Goal: Information Seeking & Learning: Learn about a topic

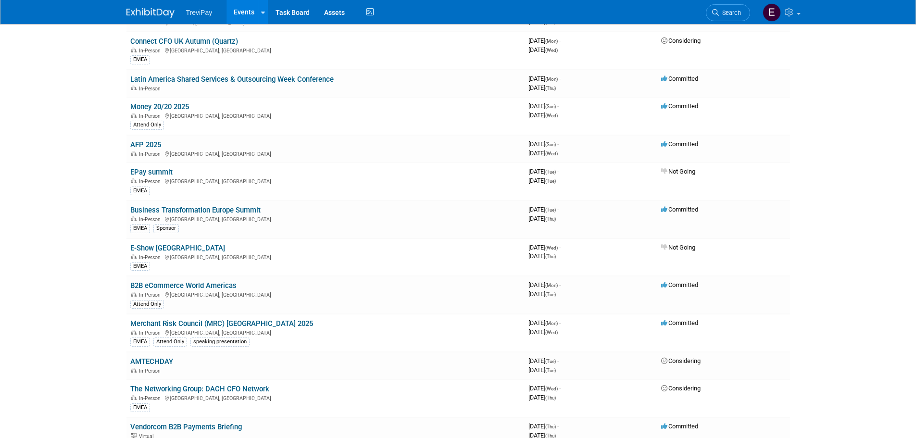
scroll to position [385, 0]
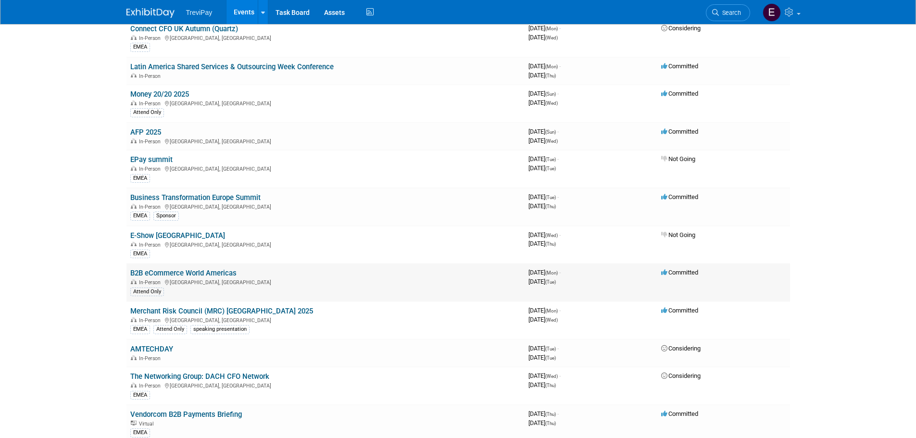
click at [214, 269] on link "B2B eCommerce World Americas" at bounding box center [183, 273] width 106 height 9
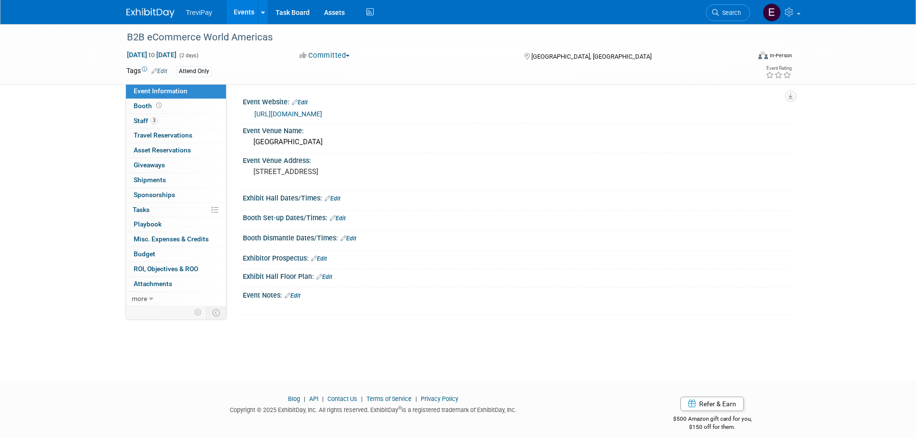
click at [304, 115] on link "https://b2becommerceworld.org/americas/" at bounding box center [288, 114] width 68 height 8
click at [214, 126] on link "3 Staff 3" at bounding box center [176, 121] width 100 height 14
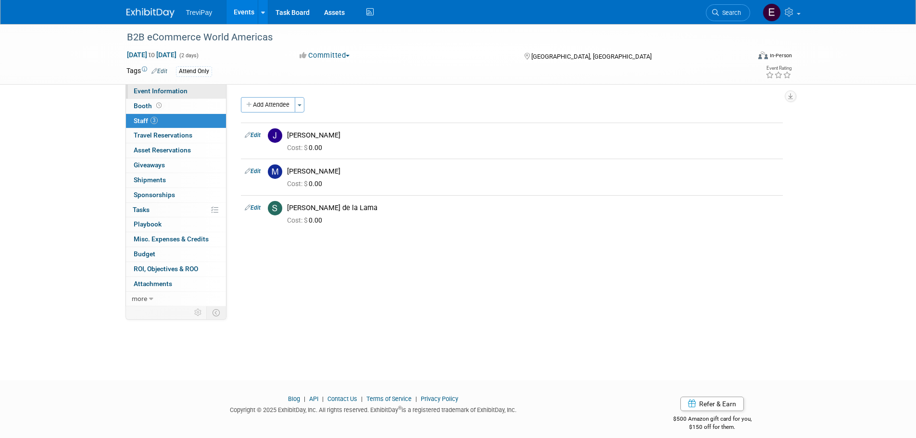
click at [209, 96] on link "Event Information" at bounding box center [176, 91] width 100 height 14
